Goal: Use online tool/utility

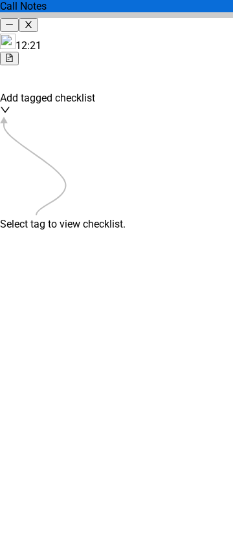
click at [16, 34] on img at bounding box center [8, 42] width 16 height 16
click at [60, 40] on div "12:23" at bounding box center [116, 43] width 233 height 18
click at [90, 34] on div "12:25" at bounding box center [116, 50] width 233 height 32
click at [16, 34] on img at bounding box center [8, 42] width 16 height 16
click at [76, 85] on div at bounding box center [116, 78] width 233 height 27
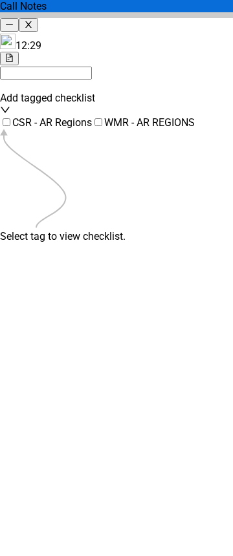
click at [84, 83] on div at bounding box center [116, 78] width 233 height 27
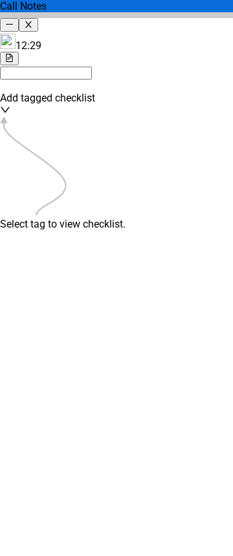
click at [14, 54] on icon "file-text" at bounding box center [9, 58] width 8 height 8
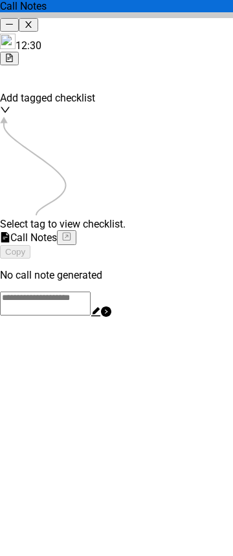
click at [14, 54] on icon "file-text" at bounding box center [9, 58] width 8 height 8
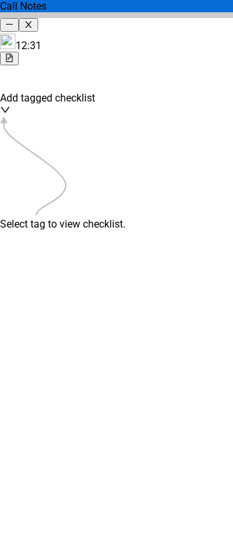
click at [111, 218] on div "Select tag to view checklist." at bounding box center [116, 224] width 233 height 12
click at [95, 69] on div at bounding box center [116, 78] width 233 height 27
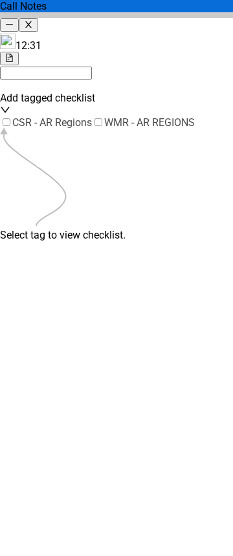
click at [101, 82] on div at bounding box center [116, 78] width 233 height 27
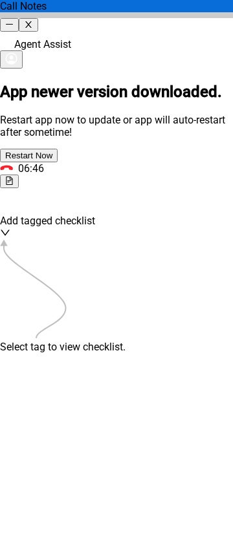
click at [31, 21] on icon "close" at bounding box center [28, 24] width 6 height 6
